Goal: Check status

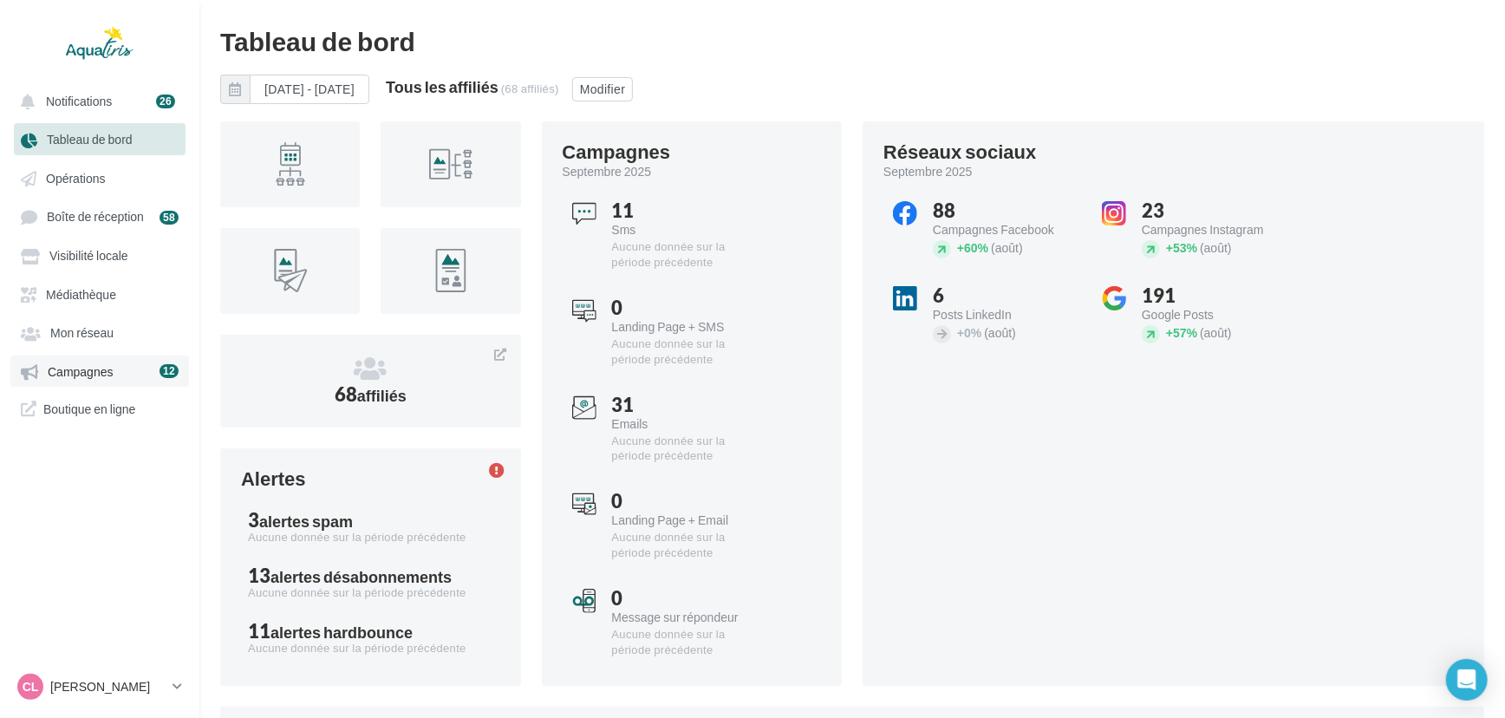
click at [81, 363] on link "Campagnes 12" at bounding box center [99, 370] width 179 height 31
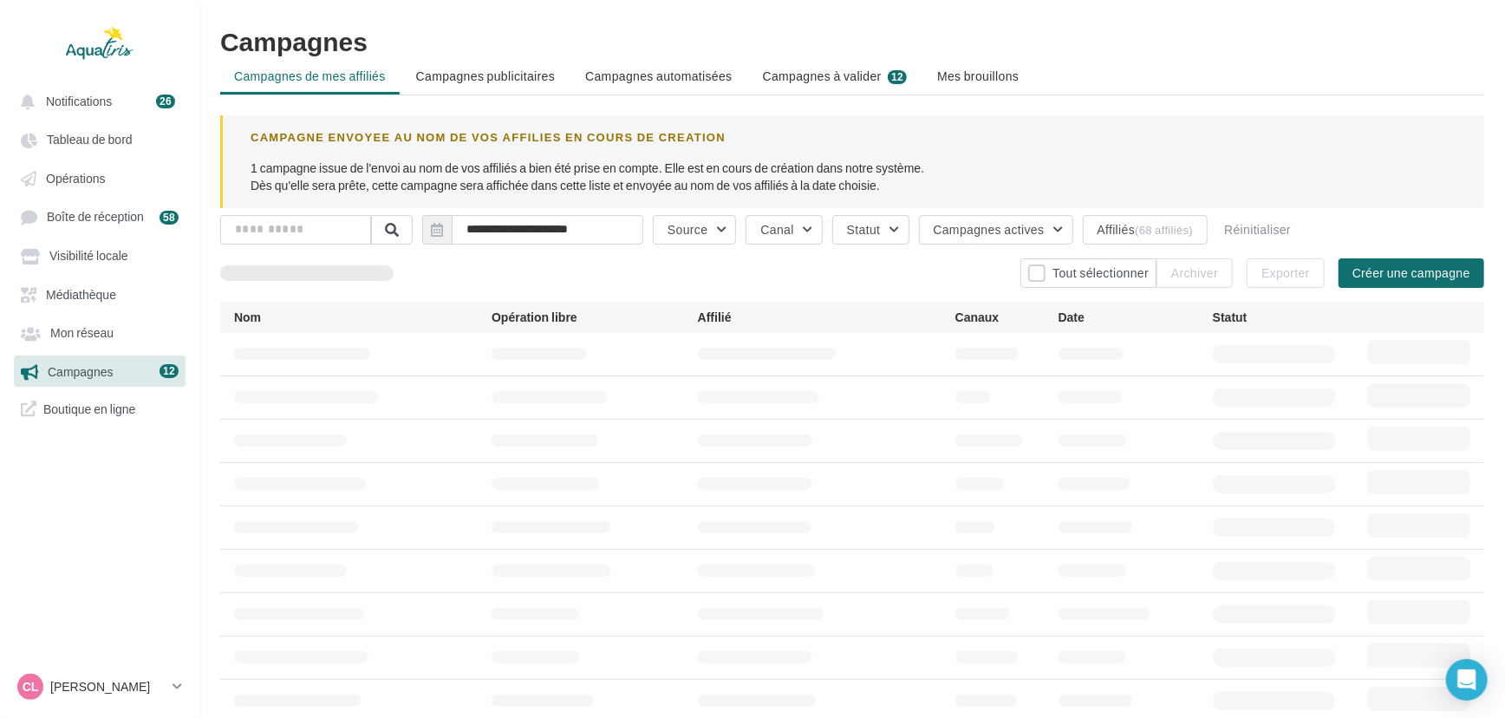
click at [850, 73] on span "Campagnes à valider" at bounding box center [822, 76] width 119 height 17
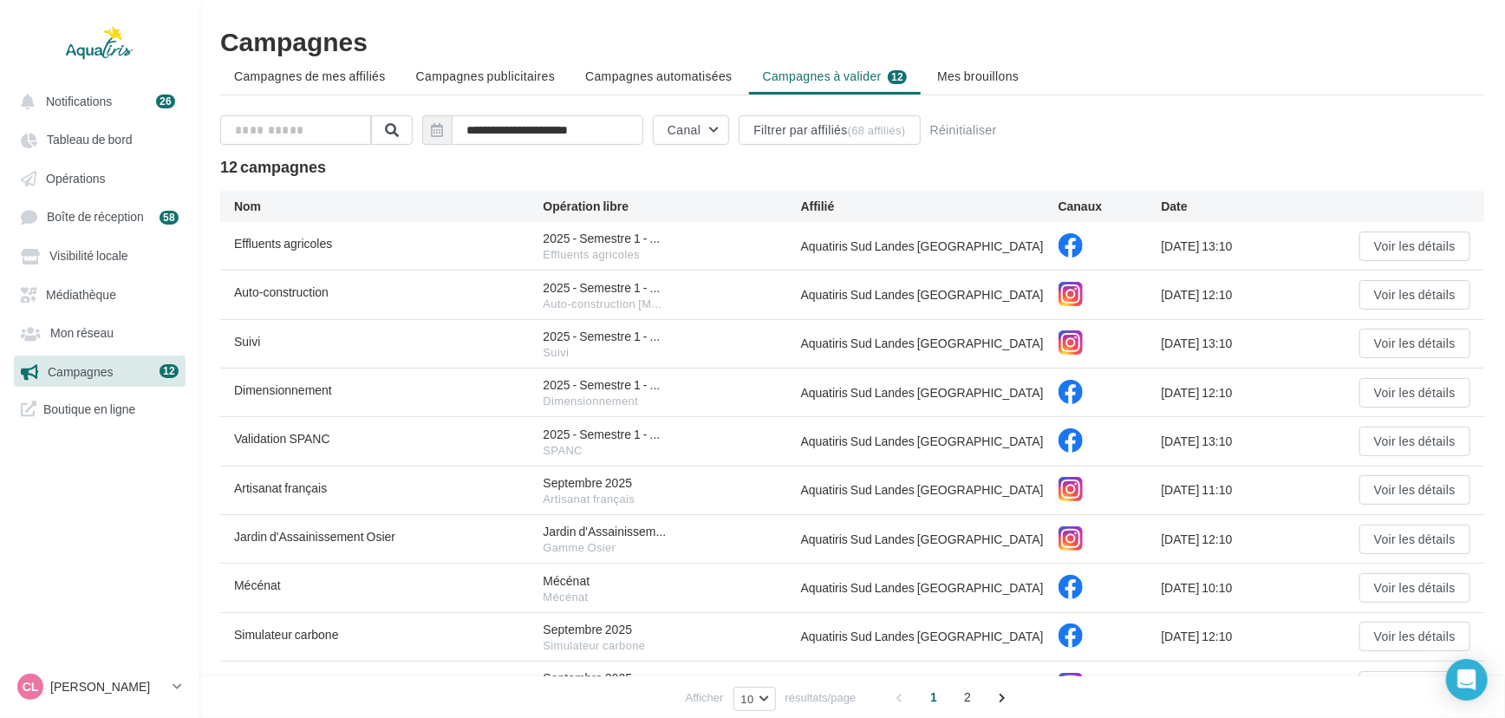
click at [1375, 228] on div "Effluents agricoles 2025 - Semestre 1 - ... Effluents agricoles Aquatiris Sud L…" at bounding box center [852, 246] width 1264 height 48
click at [1384, 233] on button "Voir les détails" at bounding box center [1414, 245] width 111 height 29
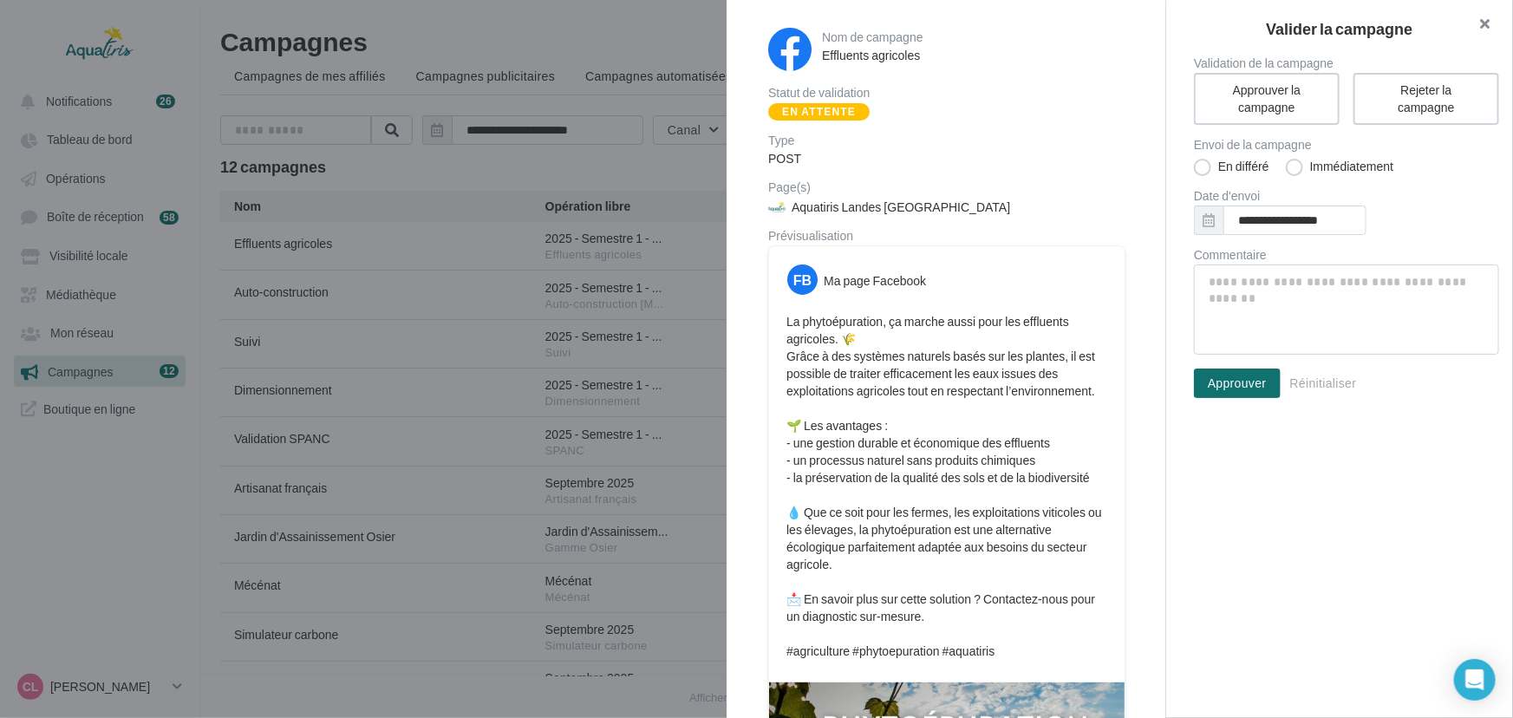
click at [1490, 20] on button "button" at bounding box center [1477, 26] width 69 height 52
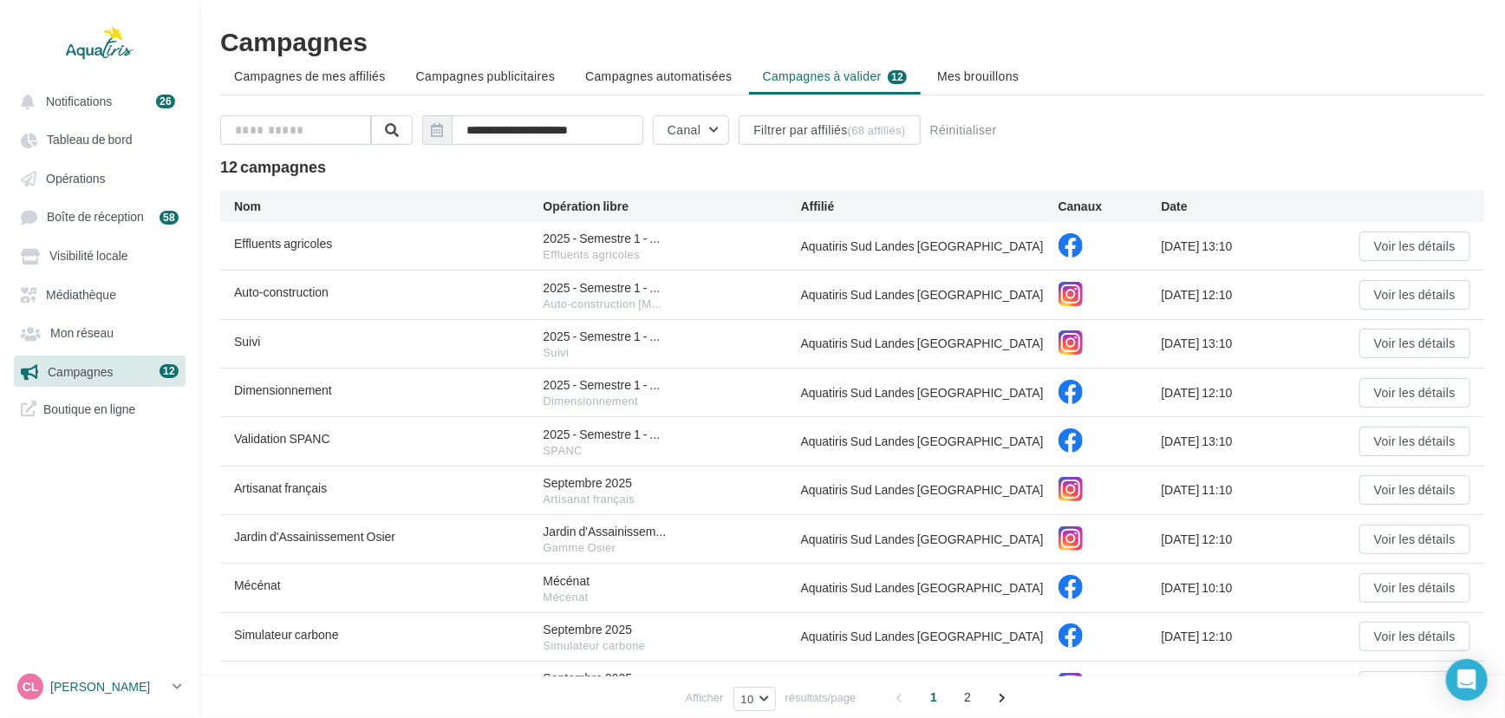
click at [69, 688] on p "[PERSON_NAME]" at bounding box center [107, 686] width 115 height 17
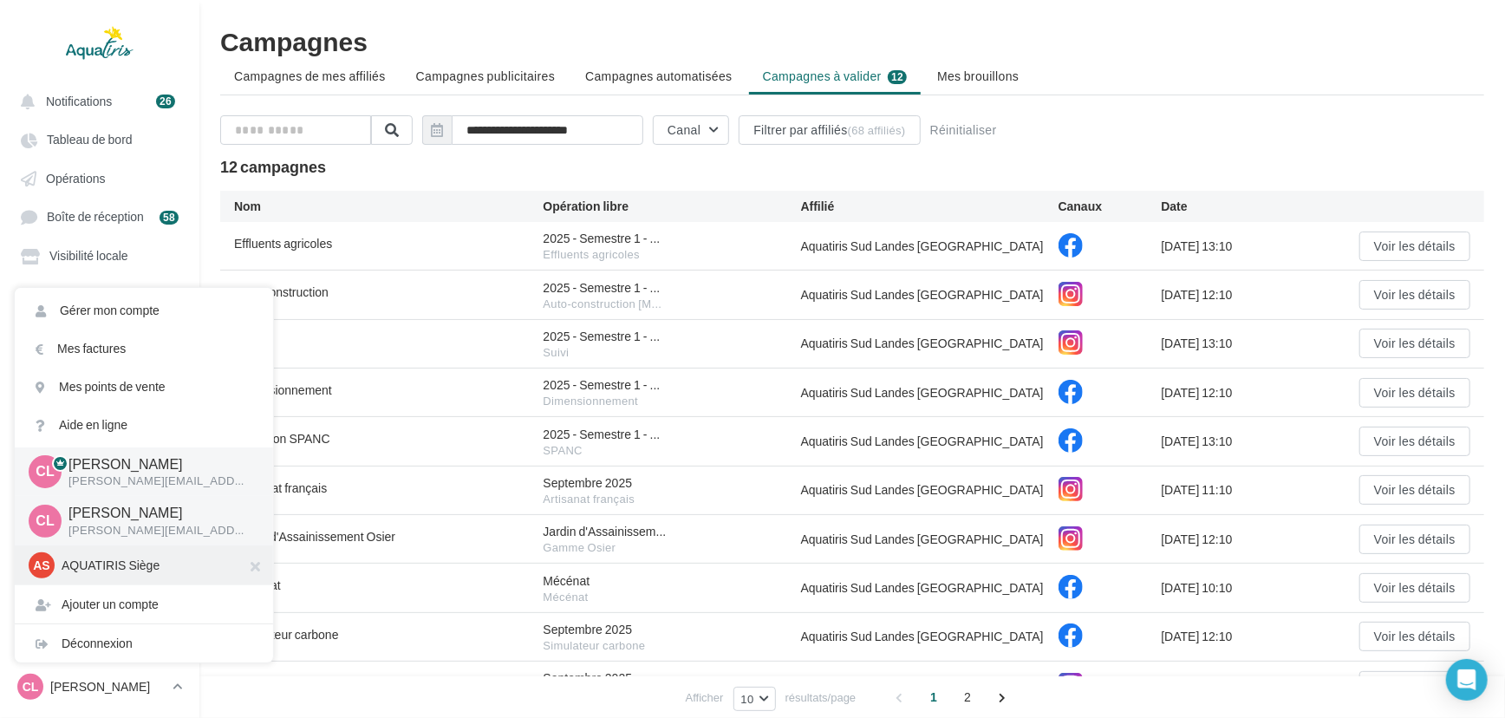
click at [116, 563] on p "AQUATIRIS Siège" at bounding box center [157, 565] width 191 height 17
